Goal: Communication & Community: Answer question/provide support

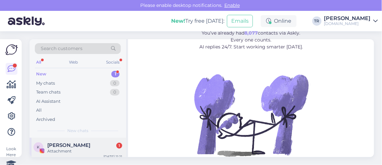
click at [78, 146] on span "Krista Pētersone" at bounding box center [68, 145] width 43 height 6
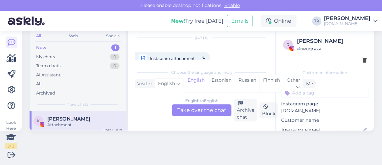
click at [207, 111] on div "English to English Take over the chat" at bounding box center [201, 110] width 59 height 12
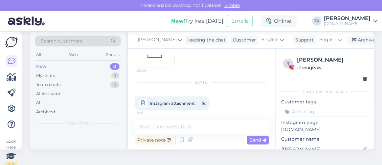
scroll to position [0, 0]
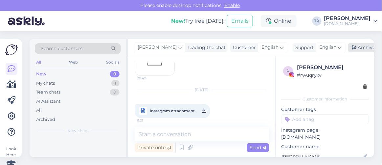
click at [352, 47] on icon at bounding box center [354, 47] width 5 height 5
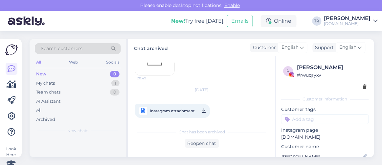
scroll to position [858, 0]
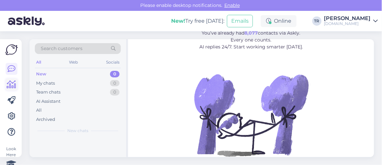
click at [9, 81] on icon at bounding box center [12, 84] width 10 height 8
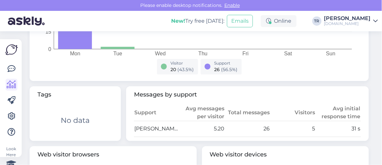
scroll to position [328, 0]
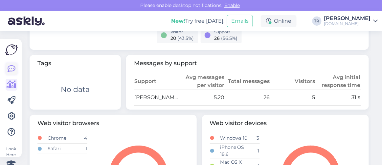
click at [13, 70] on icon at bounding box center [12, 69] width 8 height 8
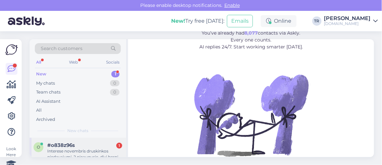
click at [83, 145] on div "#o838z96s 1" at bounding box center [84, 145] width 75 height 6
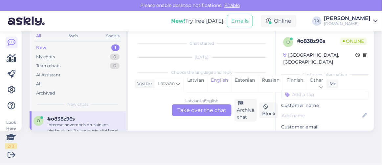
scroll to position [13, 0]
click at [201, 75] on div "Latvian" at bounding box center [195, 83] width 23 height 17
click at [241, 79] on div "Estonian" at bounding box center [244, 83] width 27 height 17
click at [212, 106] on div "Latvian to Estonian Take over the chat" at bounding box center [201, 110] width 59 height 12
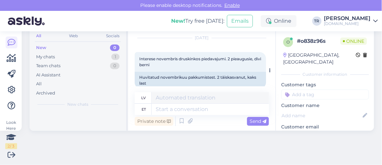
scroll to position [29, 0]
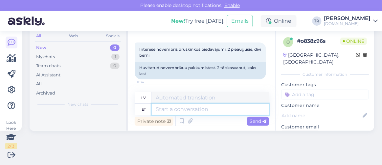
click at [178, 112] on textarea at bounding box center [210, 108] width 117 height 11
type textarea "Tere."
type textarea "Sveiki."
type textarea "Tere. Palun t"
type textarea "Sveiki. Lūdzu."
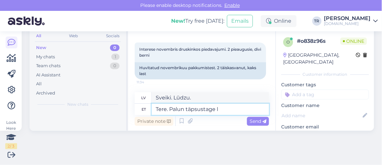
type textarea "Tere. Palun täpsustage la"
type textarea "Sveiki. Lūdzu, precizējiet."
type textarea "Tere. Palun täpsustage laste vanu"
type textarea "Sveiki. Lūdzu, norādiet bērnus."
type textarea "Tere. Palun täpsustage laste vanused"
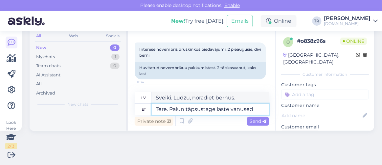
type textarea "Sveiki. Lūdzu, norādiet bērnu vecumu."
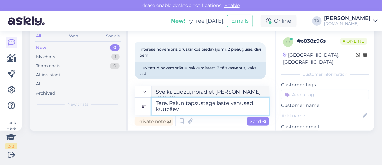
type textarea "Tere. Palun täpsustage laste vanused, kuupäev"
type textarea "Sveiki. Lūdzu, norādiet bērnu vecumu, datumu."
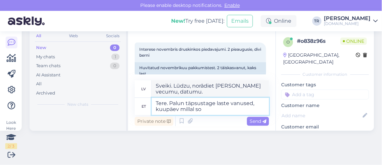
type textarea "Tere. Palun täpsustage laste vanused, kuupäev millal soo"
type textarea "Sveiki! Lūdzu, norādiet bērnu vecumu, datumu, kad"
type textarea "Tere. Palun täpsustage laste vanused, kuupäev millal soovi"
type textarea "Sveiki! Lūdzu, norādiet bērnu vecumu un vēlamo datumu."
type textarea "Tere. Palun täpsustage laste vanused, kuupäev millal soovite puhkama m"
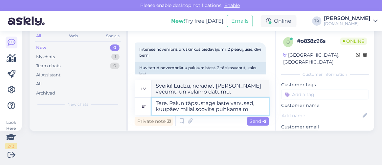
type textarea "Sveiki! Lūdzu, norādiet bērnu vecumu un vēlamo atvaļinājuma datumu."
type textarea "Tere. Palun täpsustage laste vanused, kuupäev millal soovite puhkama minna"
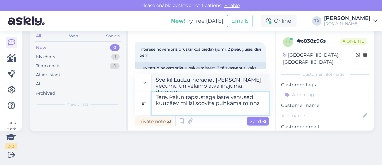
type textarea "Sveiki. Lūdzu, norādiet bērnu vecumu un vēlamo atvaļinājuma datumu."
click at [255, 101] on textarea "Tere. Palun täpsustage laste vanused, kuupäev millal soovite puhkama minna?" at bounding box center [210, 103] width 117 height 23
click at [255, 97] on textarea "Tere. Palun täpsustage laste vanused, kuupäev millal soovite puhkama minna?" at bounding box center [210, 103] width 117 height 23
type textarea "Tere. Palun täpsustage laste vanused ja kuupäev millal soovite puhkama minna?"
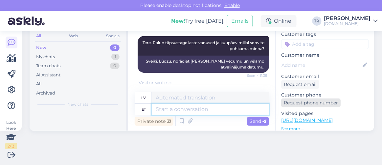
scroll to position [59, 0]
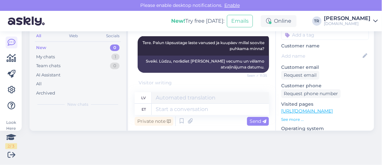
click at [310, 116] on p "See more ..." at bounding box center [325, 119] width 88 height 6
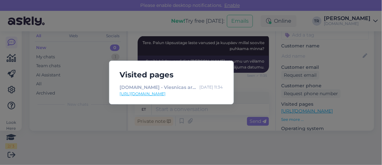
click at [310, 102] on div "Visited pages HOOKUSBOOKUS.COM - Viesnīcas ar īpašu maģiju Sep 2 11:34 https://…" at bounding box center [191, 82] width 382 height 165
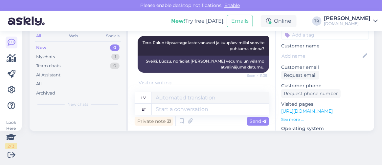
click at [287, 108] on link "https://hookusbookus.com/lv/page/maagiapakkumised?gad_source=1&gad_campaignid=1…" at bounding box center [307, 111] width 52 height 6
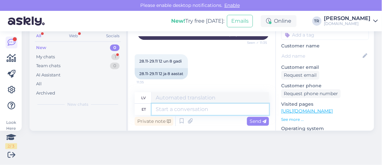
click at [209, 107] on textarea at bounding box center [210, 108] width 117 height 11
type textarea "Kõiki p"
type textarea "Visi"
type textarea "Kõiki pakette, m"
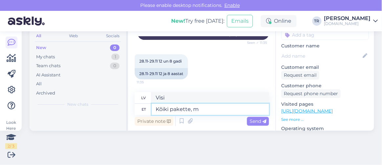
type textarea "Visas pakas,"
type textarea "Kõiki pakette, mida"
type textarea "Visas pakas, kas"
type textarea "Kõiki pakette, mida on võ"
type textarea "Visas paketes, kas ir"
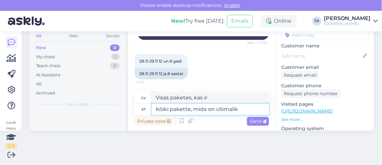
type textarea "Kõiki pakette, mida on võimalik s"
type textarea "Visas iespējamās paketes"
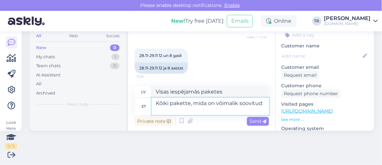
type textarea "Kõiki pakette, mida on võimalik soovitud a"
type textarea "Visas pakotnes, kuras var pieprasīt"
type textarea "Kõiki pakette, mida on võimalik soovitud ajaks br"
type textarea "Visas paketes pieejamas vēlamajā laikā"
type textarea "Kõiki pakette, mida on võimalik soovitud ajaks broneerida kah"
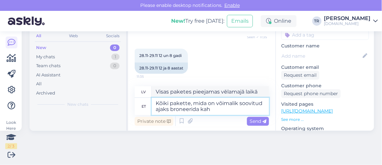
type textarea "Visas paketes, kuras var rezervēt vēlamajā laikā"
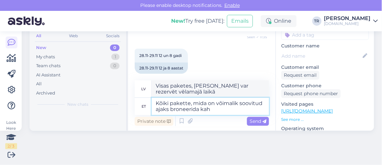
scroll to position [126, 0]
type textarea "Kõiki pakette, mida on võimalik soovitud ajaks broneerida kahele t"
type textarea "Visas paketes, kuras var rezervēt divām personām vēlamajā laikā"
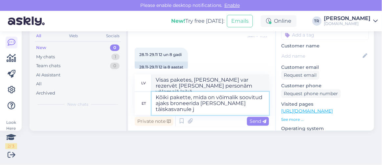
type textarea "Kõiki pakette, mida on võimalik soovitud ajaks broneerida kahele täiskasvanule …"
type textarea "Visas paketes, kuras var rezervēt diviem pieaugušajiem vēlamajā laikā"
type textarea "Kõiki pakette, mida on võimalik soovitud ajaks broneerida kahele täiskasvanule …"
type textarea "Visas paketes, kuras var rezervēt vēlamajam laikam diviem pieaugušajiem un"
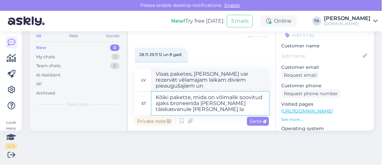
type textarea "Kõiki pakette, mida on võimalik soovitud ajaks broneerida kahele täiskasvanule …"
type textarea "Visas paketes, kuras var rezervēt vēlamajā laikā diviem pieaugušajiem un diviem…"
type textarea "Kõiki pakette, mida on võimalik soovitud ajaks broneerida kahele täiskasvanule …"
type textarea "Visas paketes, kuras var rezervēt vēlamajā laikā diviem pieaugušajiem un diviem…"
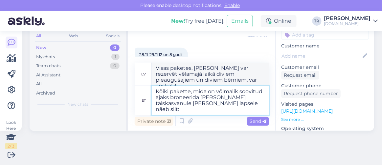
type textarea "Kõiki pakette, mida on võimalik soovitud ajaks broneerida kahele täiskasvanule …"
type textarea "Visas paketes, kuras var rezervēt vēlamajā laikā diviem pieaugušajiem un diviem…"
paste textarea "https://hookusbookus.com/lv/pakas;dateArrival=2025-11-28;dateDeparture=2025-11-…"
type textarea "Kõiki pakette, mida on võimalik soovitud ajaks broneerida kahele täiskasvanule …"
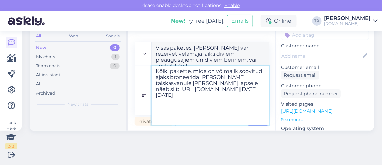
type textarea "Visas paketes, kuras var rezervēt vēlamajā laikā diviem pieaugušajiem un diviem…"
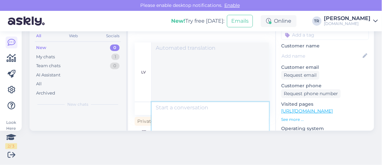
scroll to position [0, 0]
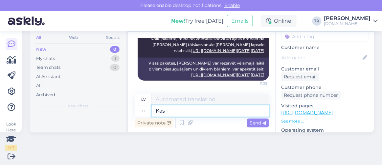
type textarea "Kas s"
type textarea "Ir"
type textarea "Kas saan v"
type textarea "Vai es varu"
type textarea "Kas saan veel ab"
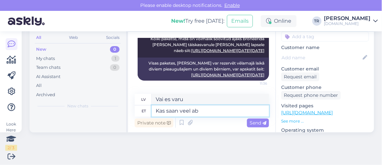
type textarea "Vai varu dabūt vairāk?"
type textarea "Kas saan veel abiks ol"
type textarea "Vai es joprojām varu palīdzēt?"
type textarea "Kas saan veel abiks olla?"
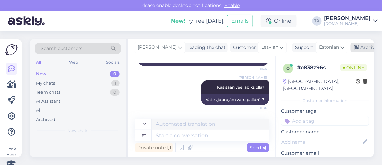
click at [357, 46] on icon at bounding box center [357, 47] width 5 height 5
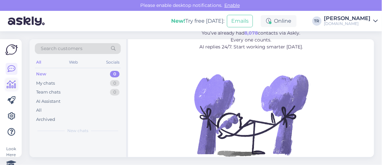
click at [11, 87] on icon at bounding box center [12, 84] width 10 height 8
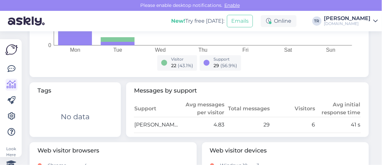
scroll to position [300, 0]
click at [7, 68] on link at bounding box center [12, 69] width 12 height 12
